Goal: Navigation & Orientation: Find specific page/section

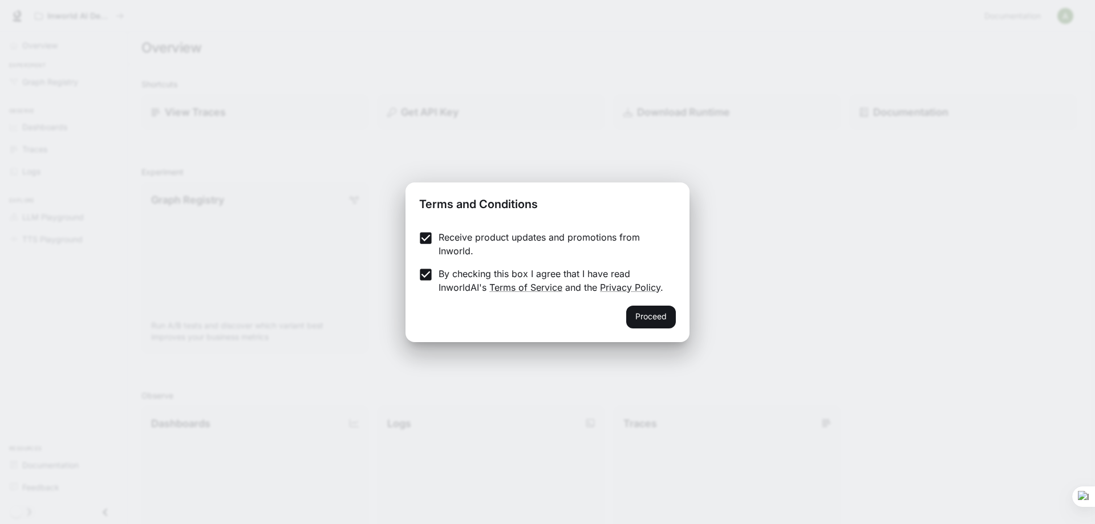
click at [642, 319] on button "Proceed" at bounding box center [651, 317] width 50 height 23
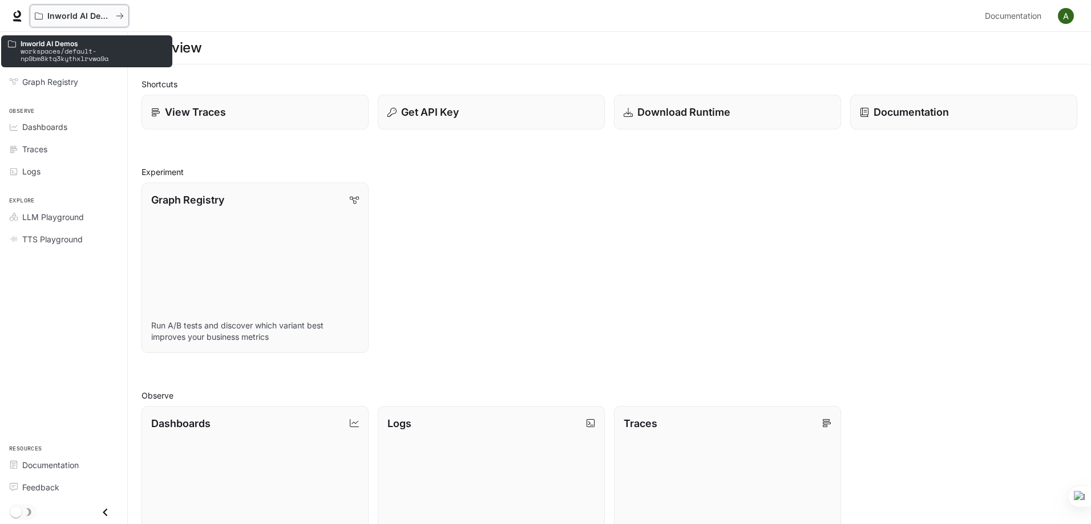
click at [83, 16] on p "Inworld AI Demos" at bounding box center [79, 16] width 64 height 10
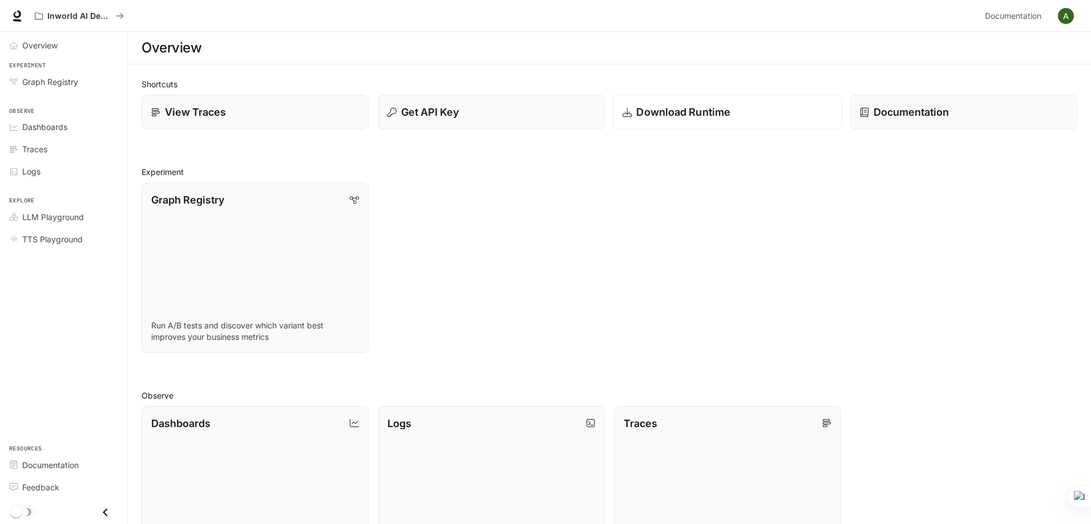
click at [626, 112] on icon at bounding box center [626, 111] width 9 height 9
click at [49, 127] on span "Dashboards" at bounding box center [44, 127] width 45 height 12
click at [165, 202] on p "Graph Registry" at bounding box center [187, 199] width 74 height 15
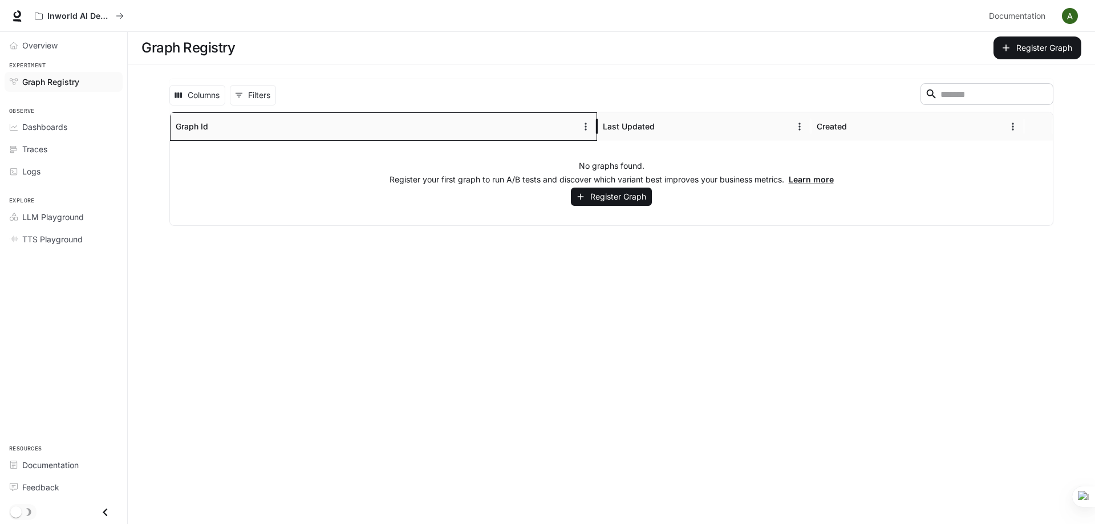
click at [184, 124] on div "Graph Id" at bounding box center [192, 126] width 33 height 10
click at [215, 123] on icon "Sort" at bounding box center [217, 126] width 11 height 11
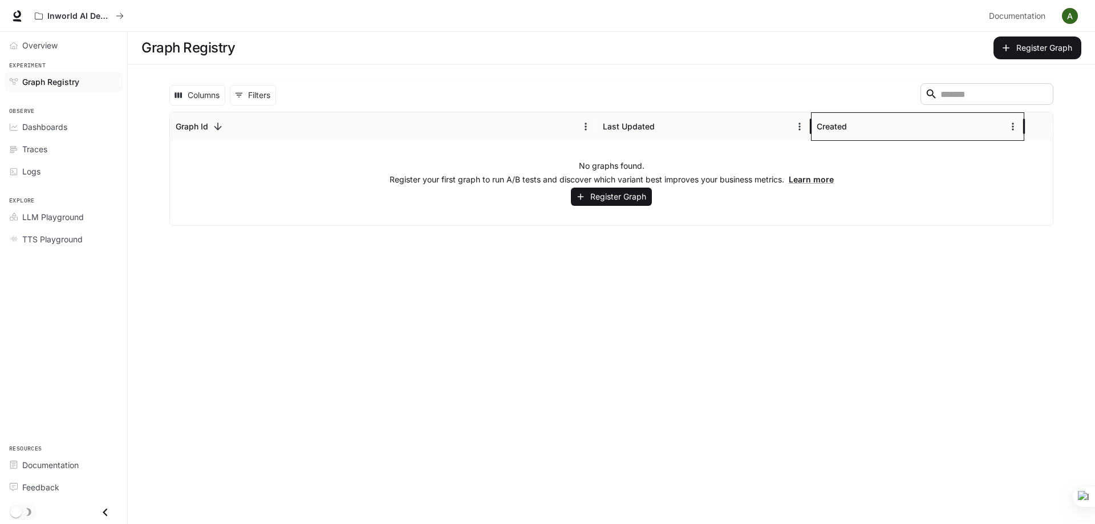
click at [837, 125] on div "Created" at bounding box center [832, 126] width 30 height 10
